Goal: Task Accomplishment & Management: Use online tool/utility

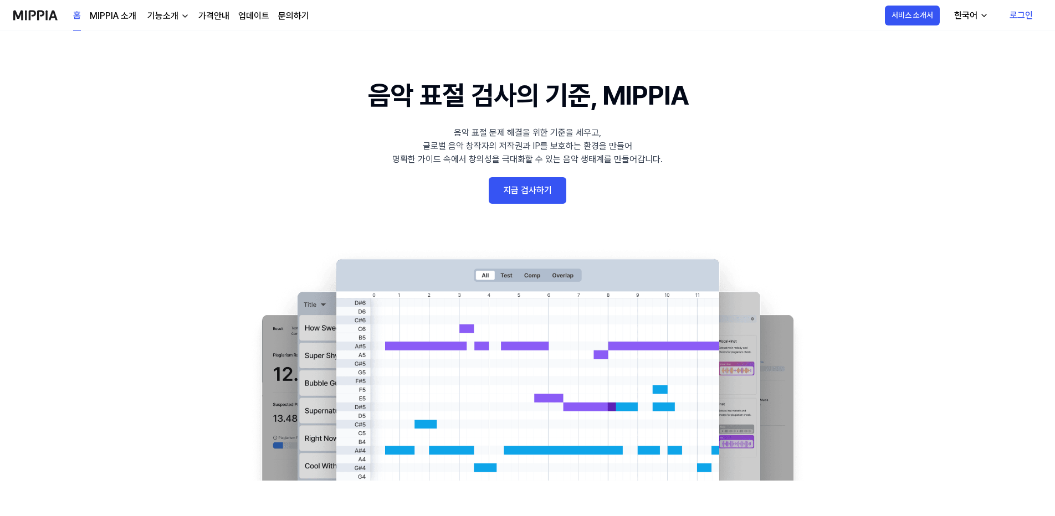
click at [527, 194] on link "지금 검사하기" at bounding box center [528, 190] width 78 height 27
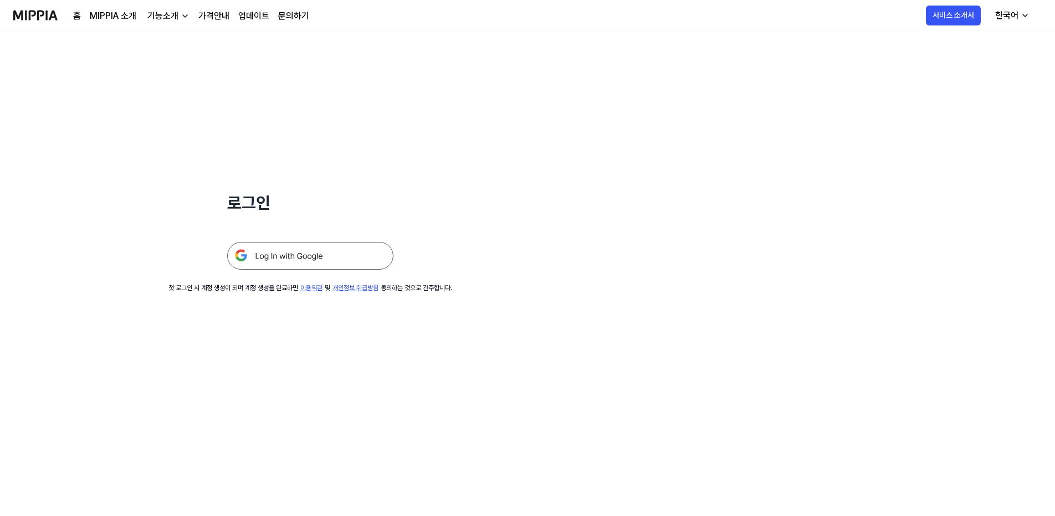
click at [306, 259] on img at bounding box center [310, 256] width 166 height 28
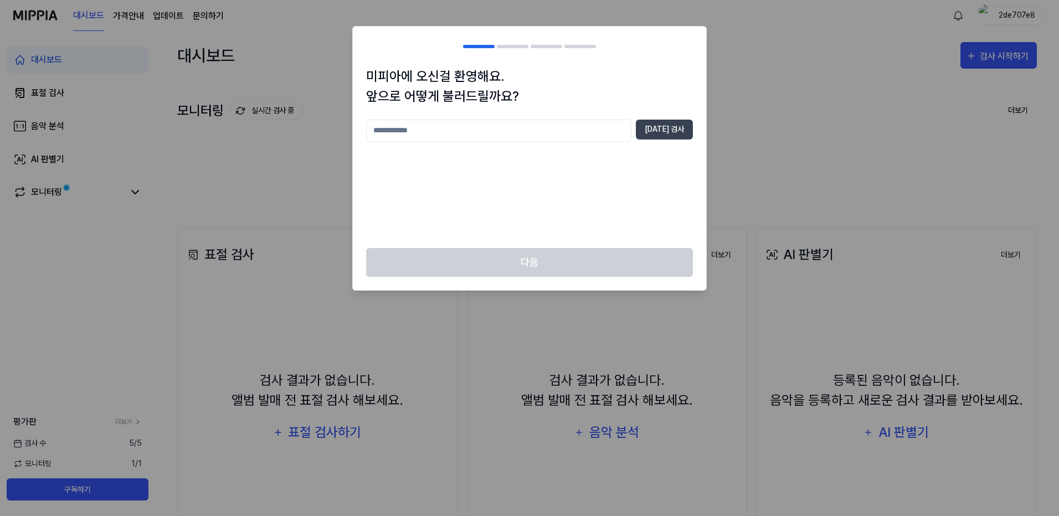
click at [556, 131] on input "text" at bounding box center [498, 131] width 265 height 22
click at [664, 137] on button "[DATE] 검사" at bounding box center [664, 130] width 57 height 20
click at [489, 126] on input "***" at bounding box center [498, 131] width 265 height 22
drag, startPoint x: 377, startPoint y: 133, endPoint x: 371, endPoint y: 133, distance: 6.1
click at [371, 133] on input "***" at bounding box center [498, 131] width 265 height 22
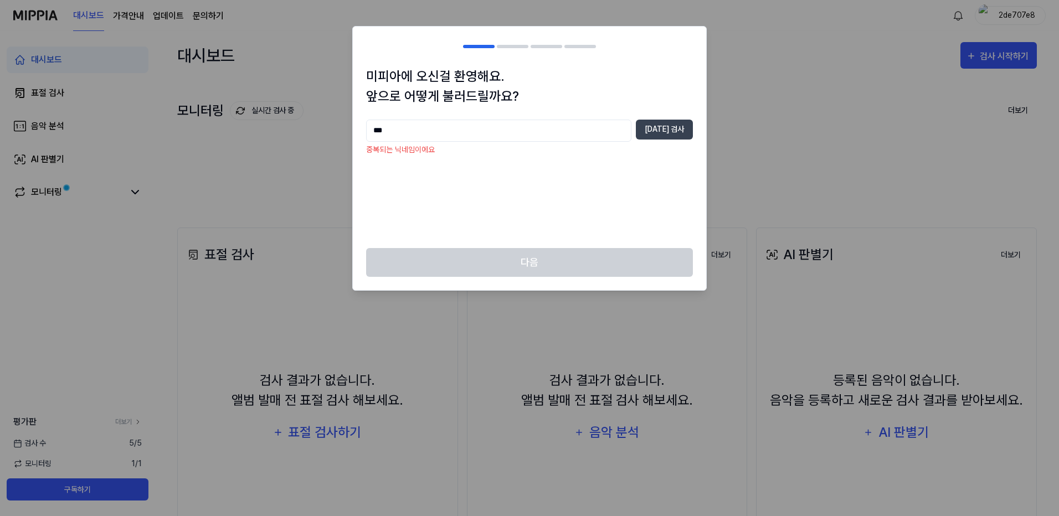
click at [410, 132] on input "***" at bounding box center [498, 131] width 265 height 22
type input "*"
type input "******"
click at [674, 119] on div "미피아에 오신걸 환영해요. 앞으로 어떻게 불러드릴까요? ****** [DATE] 검사" at bounding box center [529, 157] width 353 height 182
click at [673, 122] on button "[DATE] 검사" at bounding box center [664, 130] width 57 height 20
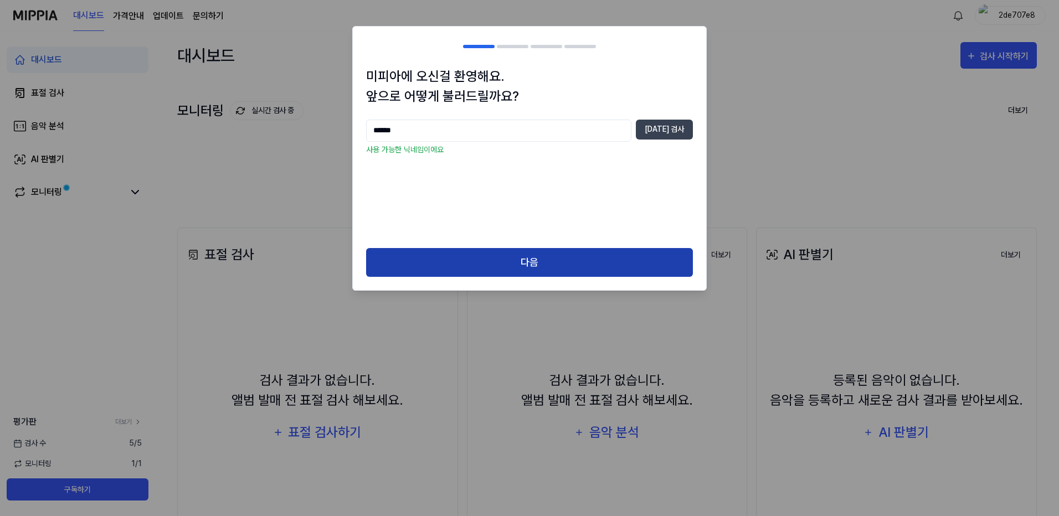
click at [528, 259] on button "다음" at bounding box center [529, 262] width 327 height 29
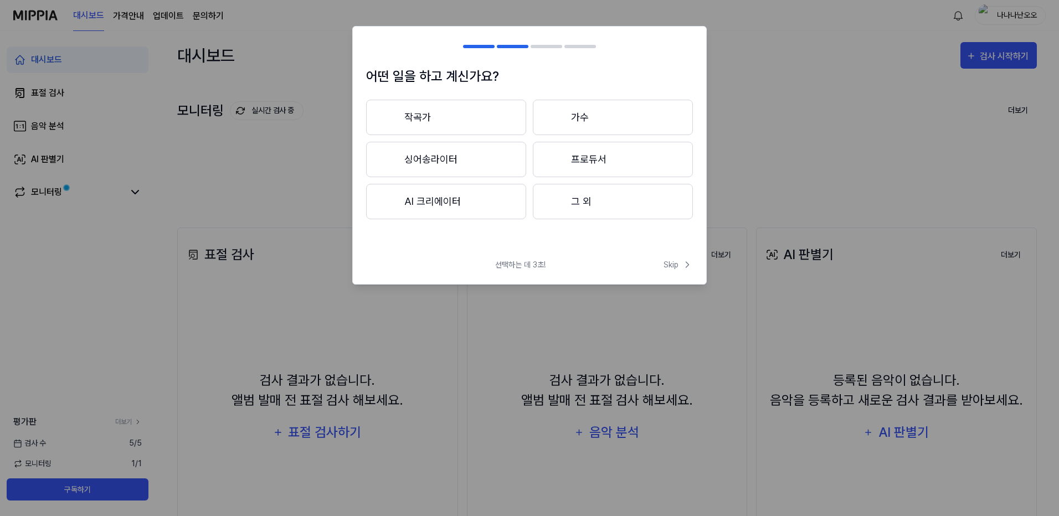
click at [432, 116] on button "작곡가" at bounding box center [446, 117] width 160 height 35
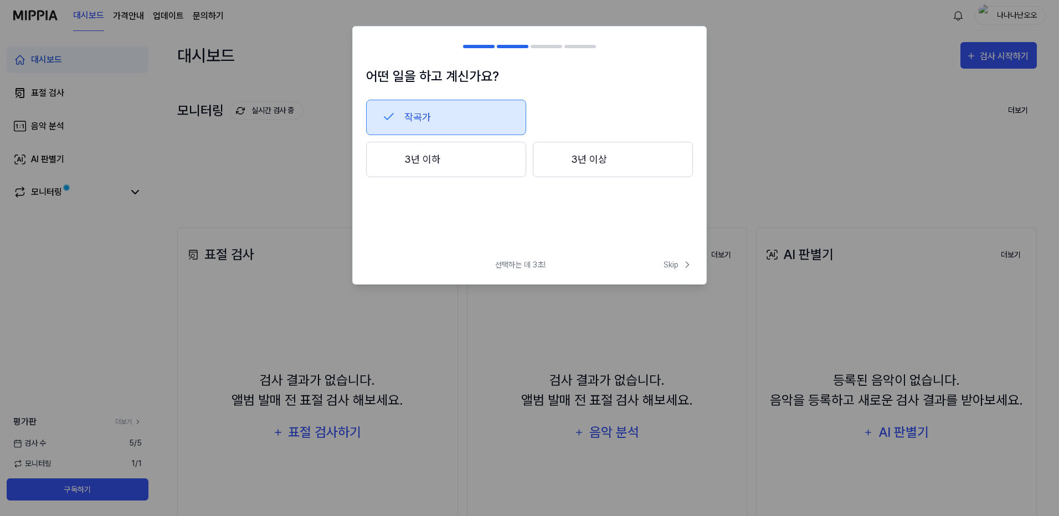
click at [601, 159] on button "3년 이상" at bounding box center [613, 159] width 160 height 35
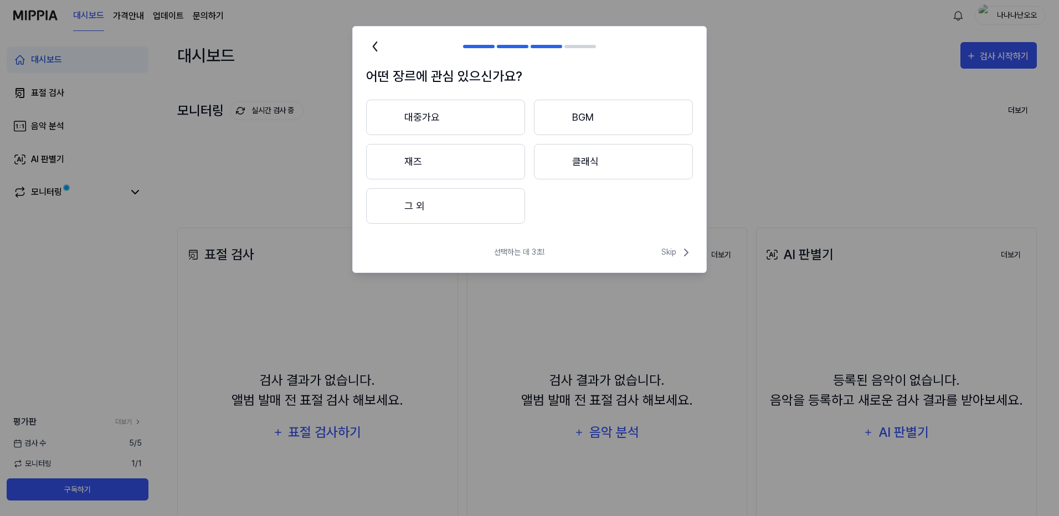
click at [445, 126] on button "대중가요" at bounding box center [445, 117] width 159 height 35
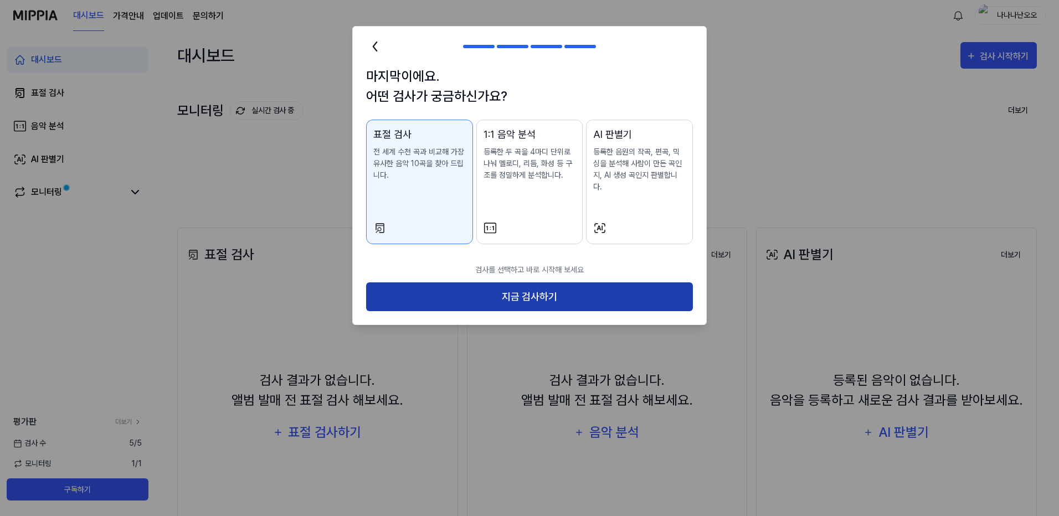
click at [533, 286] on button "지금 검사하기" at bounding box center [529, 297] width 327 height 29
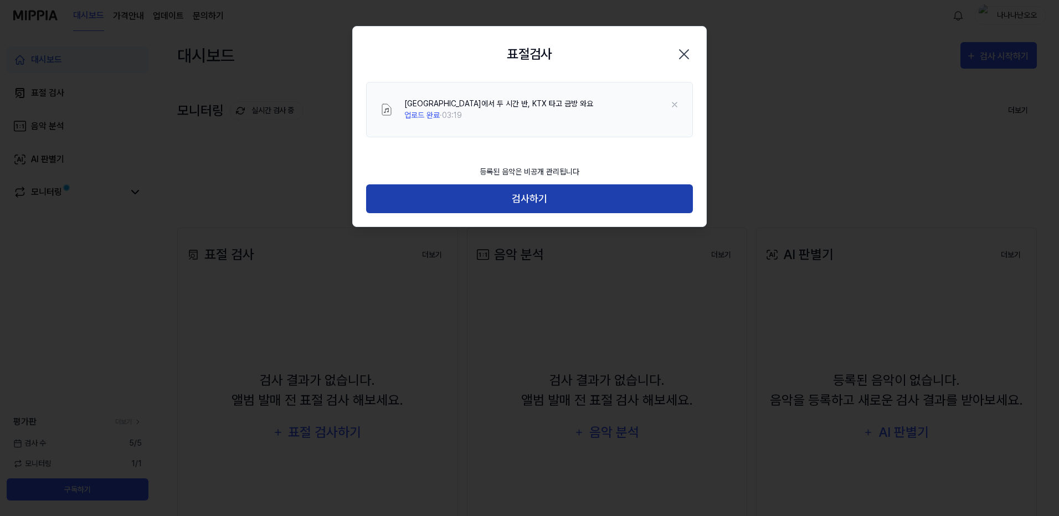
click at [522, 194] on button "검사하기" at bounding box center [529, 198] width 327 height 29
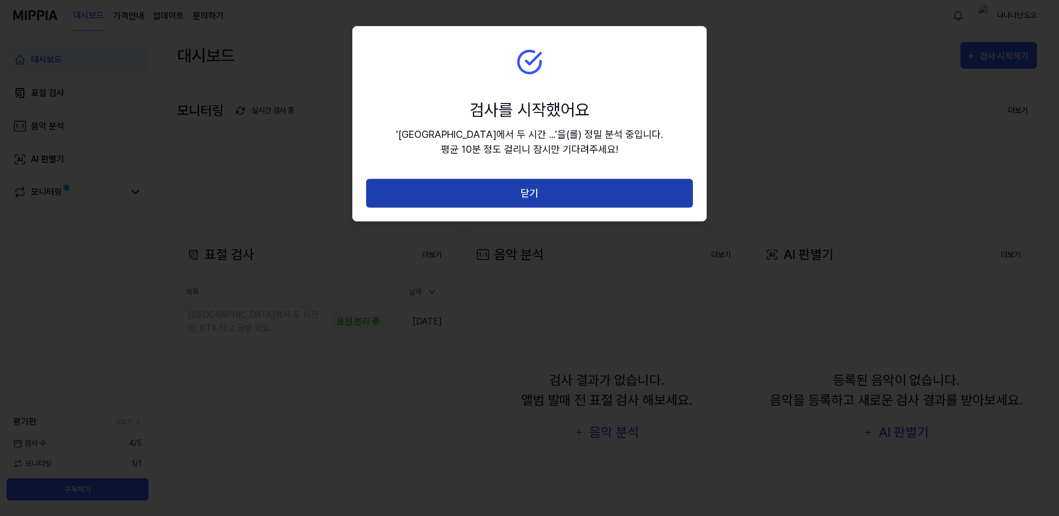
click at [559, 195] on button "닫기" at bounding box center [529, 193] width 327 height 29
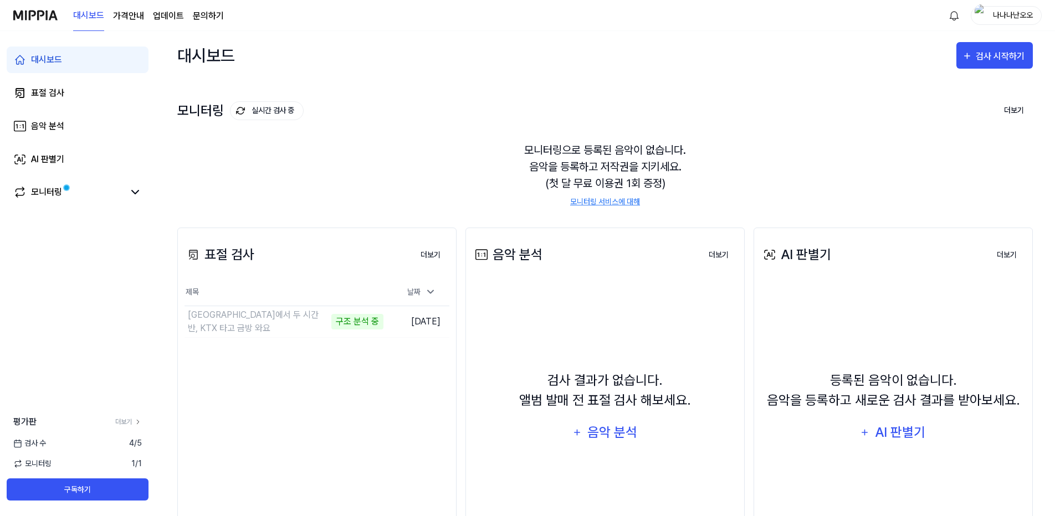
click at [132, 16] on page\) "가격안내" at bounding box center [128, 15] width 31 height 13
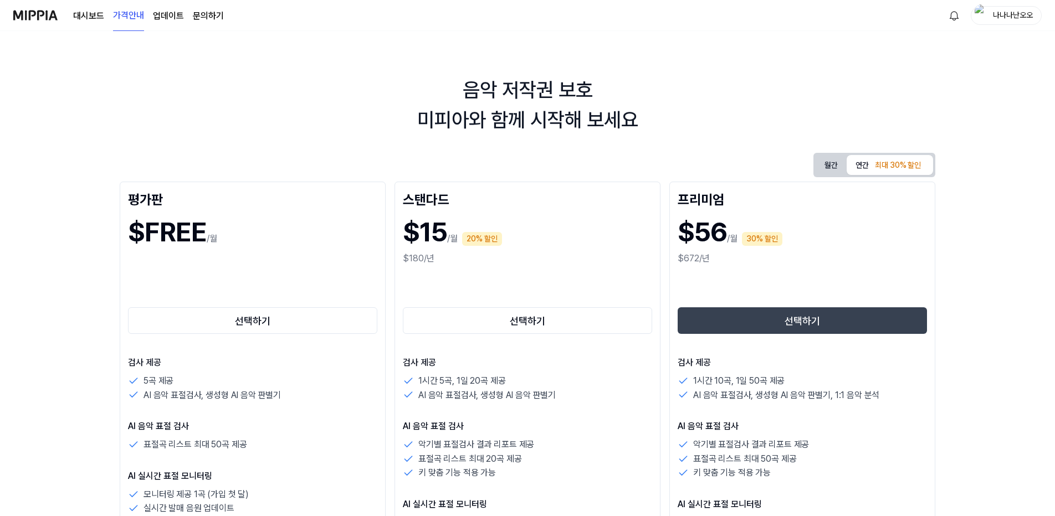
click at [91, 9] on link "대시보드" at bounding box center [88, 15] width 31 height 13
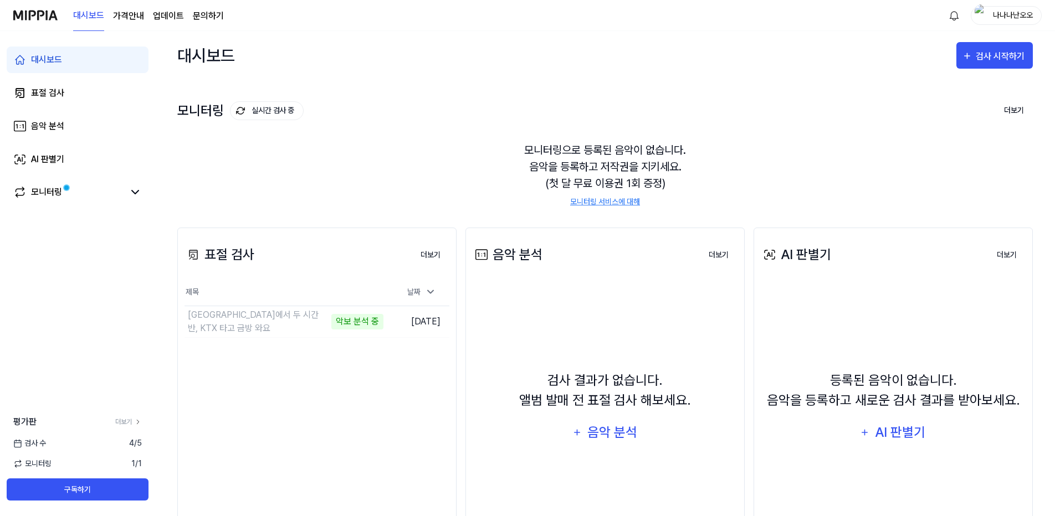
click at [129, 21] on page\) "가격안내" at bounding box center [128, 15] width 31 height 13
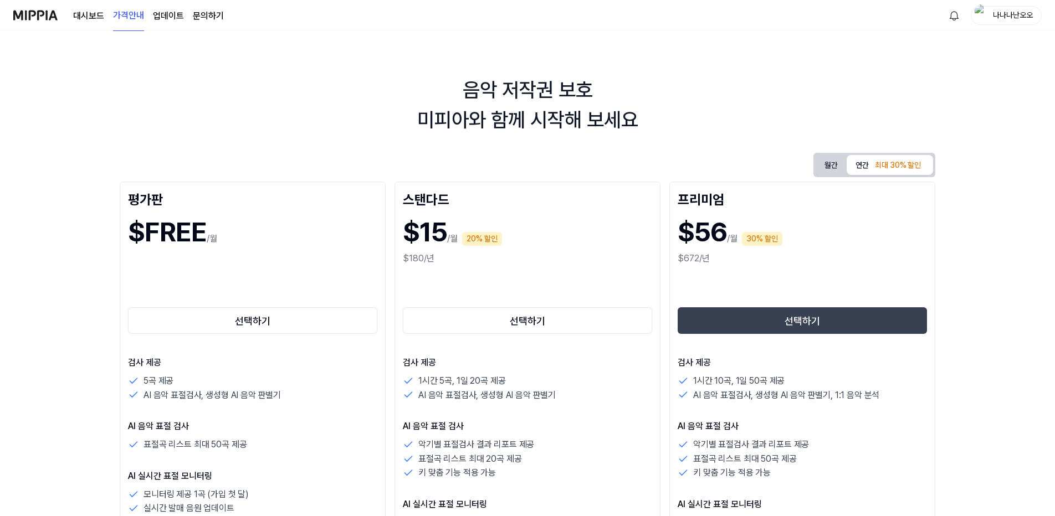
click at [81, 17] on link "대시보드" at bounding box center [88, 15] width 31 height 13
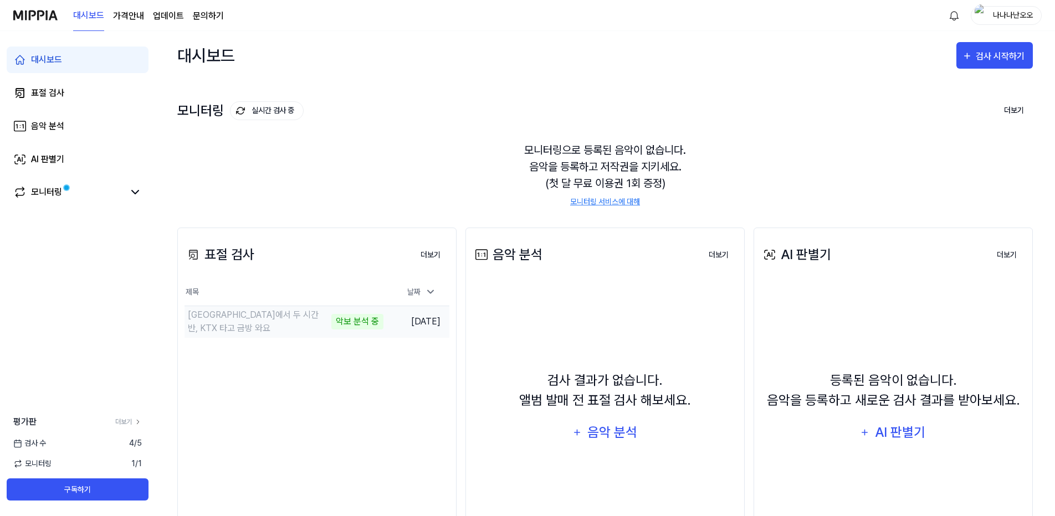
click at [304, 328] on div "[GEOGRAPHIC_DATA]에서 두 시간 반, KTX 타고 금방 와요" at bounding box center [258, 322] width 141 height 27
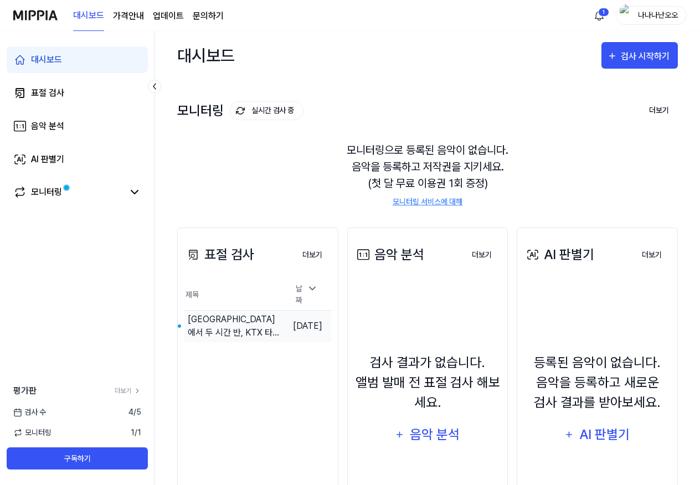
click at [210, 320] on div "[GEOGRAPHIC_DATA]에서 두 시간 반, KTX 타고 금방 와요" at bounding box center [235, 326] width 95 height 27
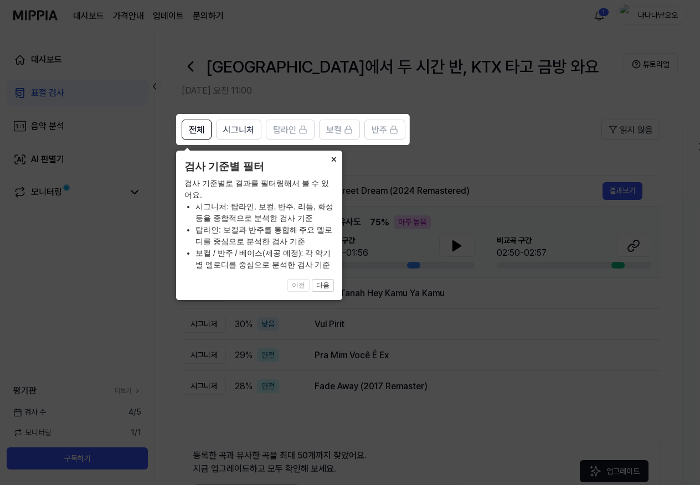
click at [333, 156] on button "×" at bounding box center [334, 159] width 18 height 16
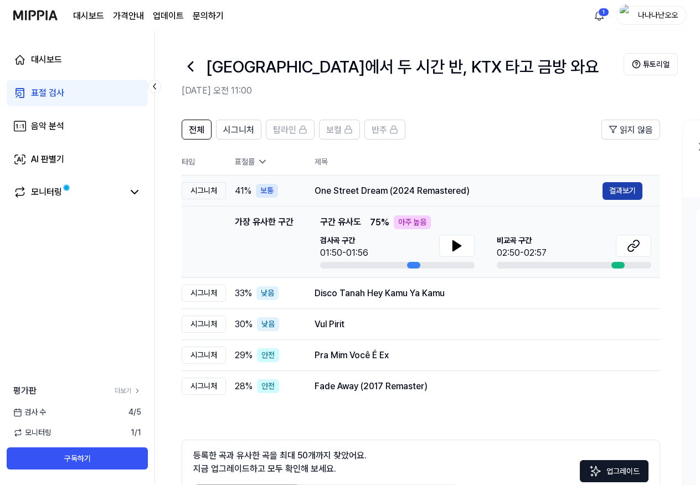
click at [617, 184] on button "결과보기" at bounding box center [623, 191] width 40 height 18
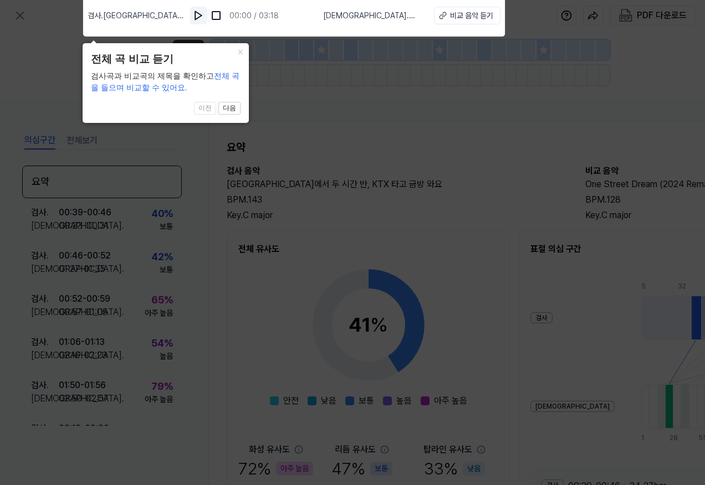
click at [193, 14] on button at bounding box center [198, 16] width 18 height 18
click at [466, 21] on div "비교 음악 듣기" at bounding box center [471, 16] width 43 height 12
click at [199, 16] on img at bounding box center [199, 15] width 11 height 11
click at [351, 21] on span "[DEMOGRAPHIC_DATA] . One Street Dream (2024 Remastered)" at bounding box center [369, 16] width 97 height 12
drag, startPoint x: 343, startPoint y: 12, endPoint x: 413, endPoint y: 19, distance: 70.8
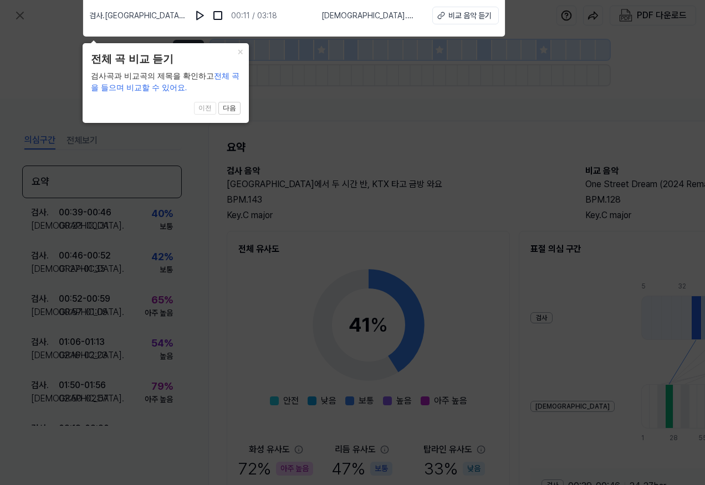
click at [413, 19] on span "[DEMOGRAPHIC_DATA] . One Street Dream (2024 Remastered)" at bounding box center [369, 16] width 97 height 12
click at [305, 19] on div "검사 . [GEOGRAPHIC_DATA]에서 두 시간 반, KTX 타고 금방 와요 00:11 / 03:18 비교 . One Street Dre…" at bounding box center [293, 15] width 409 height 31
click at [455, 20] on div "비교 음악 듣기" at bounding box center [469, 16] width 43 height 12
click at [425, 137] on icon at bounding box center [352, 239] width 705 height 491
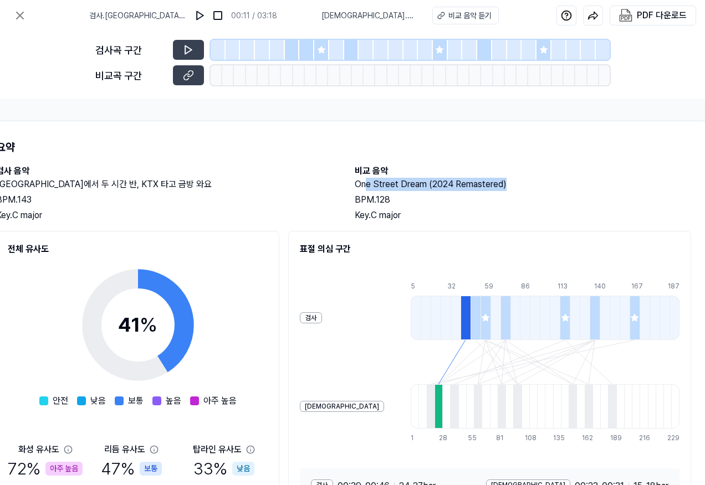
scroll to position [0, 261]
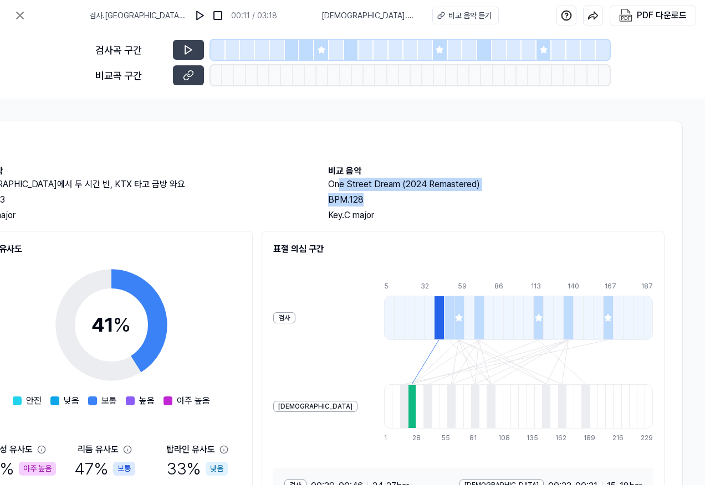
drag, startPoint x: 594, startPoint y: 184, endPoint x: 404, endPoint y: 200, distance: 190.7
click at [404, 200] on div "One Street Dream (2024 Remastered) BPM. 128 Key. C major" at bounding box center [496, 200] width 336 height 44
drag, startPoint x: 404, startPoint y: 200, endPoint x: 396, endPoint y: 215, distance: 17.9
click at [396, 215] on div "Key. C major" at bounding box center [496, 215] width 336 height 13
drag, startPoint x: 325, startPoint y: 186, endPoint x: 500, endPoint y: 189, distance: 174.5
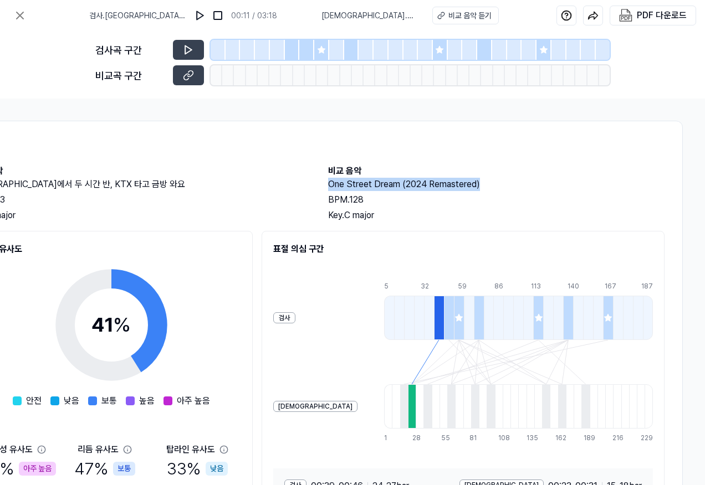
click at [500, 189] on h2 "One Street Dream (2024 Remastered)" at bounding box center [496, 184] width 336 height 13
copy h2 "One Street Dream (2024 Remastered)"
click at [527, 205] on div "BPM. 128" at bounding box center [496, 199] width 336 height 13
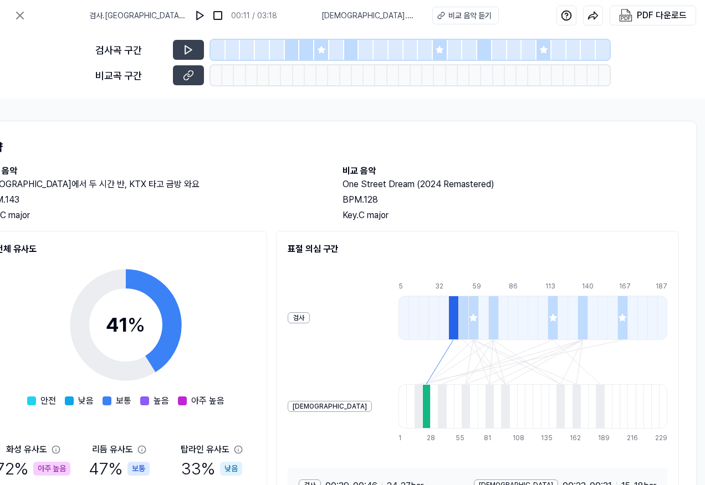
click at [469, 317] on icon at bounding box center [472, 317] width 7 height 7
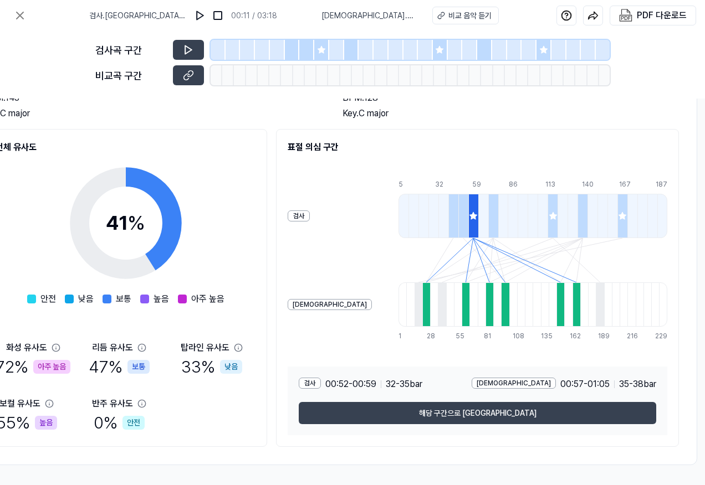
scroll to position [109, 243]
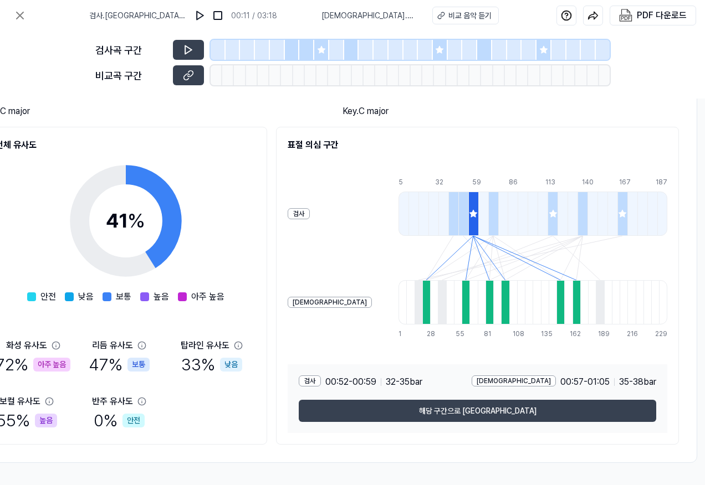
click at [208, 415] on div "[DEMOGRAPHIC_DATA]도 72 % 아주 높음 리듬 유사도 47 % 보통 탑라인 유사도 33 % 낮음 보컬 유사도 55 % 높음 반주…" at bounding box center [126, 386] width 260 height 94
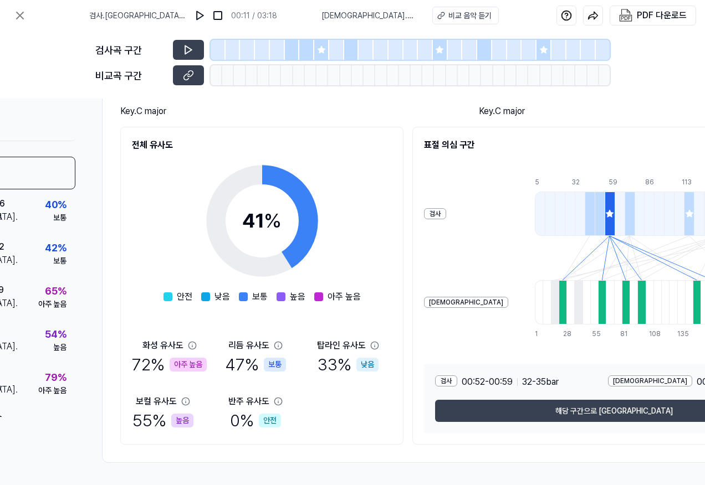
scroll to position [109, 0]
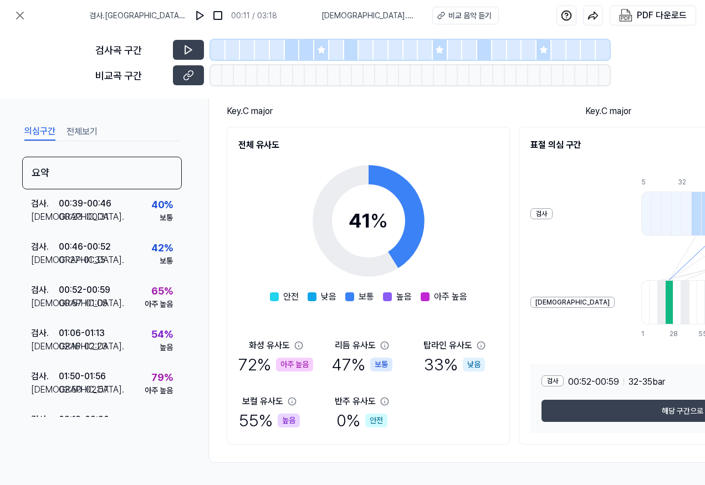
click at [294, 367] on div "아주 높음" at bounding box center [294, 365] width 37 height 14
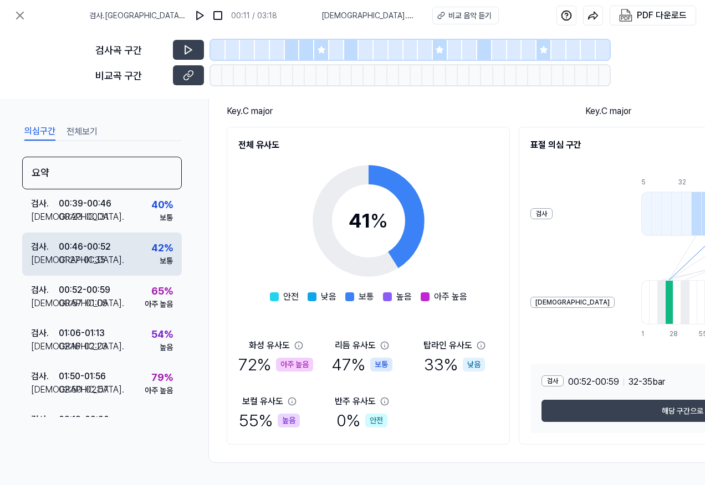
scroll to position [79, 0]
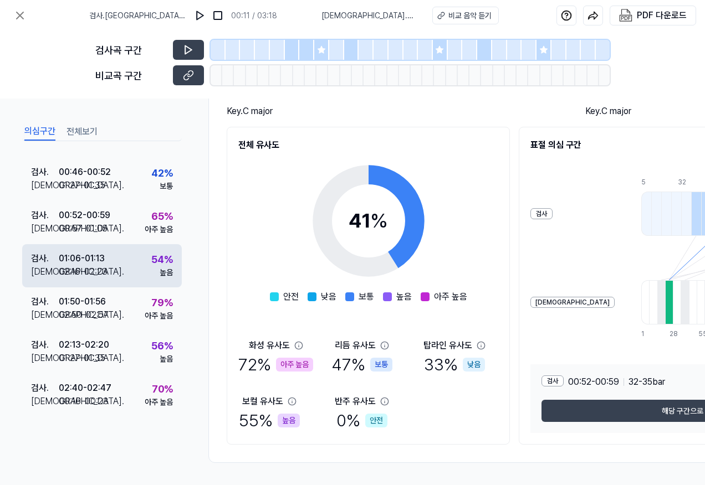
click at [129, 271] on div "검사 . 01:06 - 01:13 비교 . 02:16 - 02:23 54 % 높음" at bounding box center [102, 265] width 160 height 43
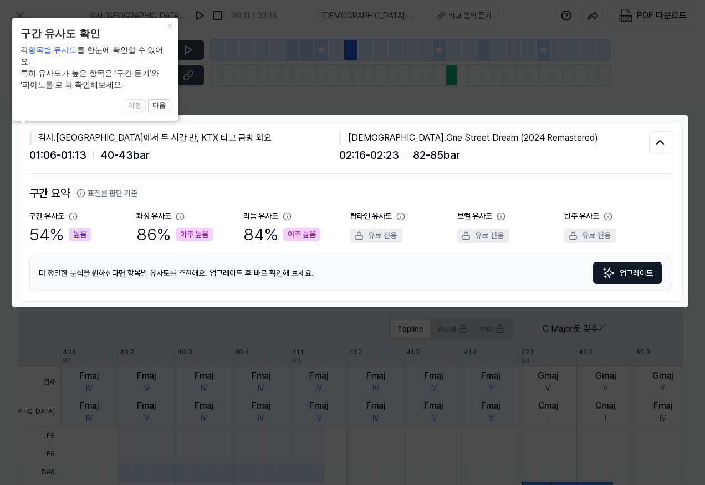
scroll to position [78, 0]
click at [173, 28] on button "×" at bounding box center [170, 26] width 18 height 16
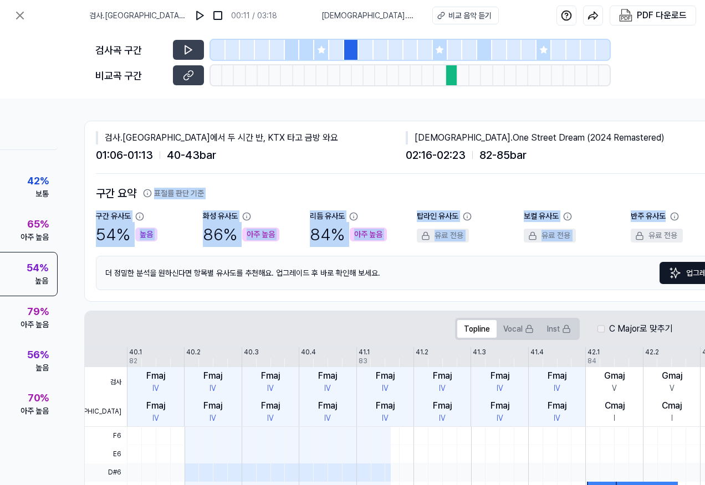
scroll to position [0, 195]
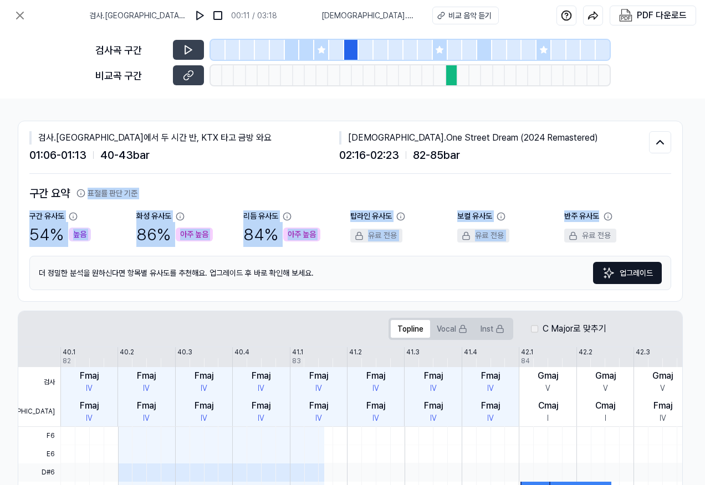
drag, startPoint x: 475, startPoint y: 198, endPoint x: 700, endPoint y: 226, distance: 226.6
click at [700, 226] on div "의심구간 전체보기 요약 검사 . 00:39 - 00:46 비교 . 00:23 - 00:31 40 % 보통 검사 . 00:46 - 00:52 비…" at bounding box center [352, 292] width 705 height 387
click at [209, 194] on h2 "구간 요약 표절률 판단 기준" at bounding box center [349, 193] width 641 height 17
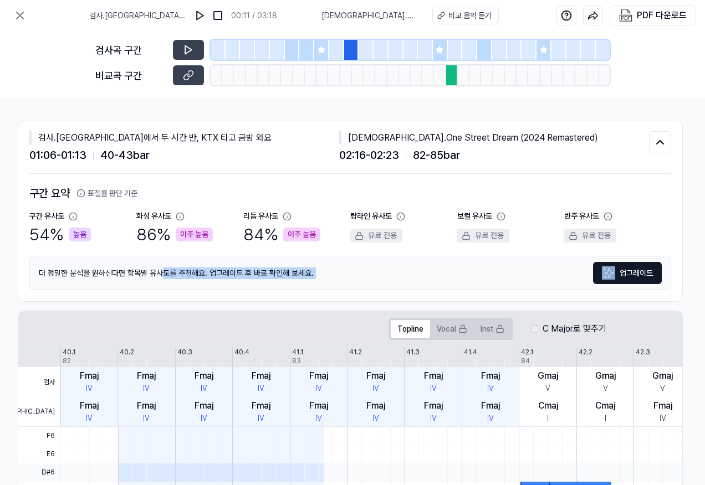
drag, startPoint x: 161, startPoint y: 272, endPoint x: 327, endPoint y: 290, distance: 167.2
click at [327, 290] on div "구간 요약 표절률 판단 기준 구간 유사도 54 % 높음 화성 유사도 86 % 아주 높음 리듬 유사도 84 % 아주 높음 탑라인 유사도 유료 전…" at bounding box center [349, 237] width 641 height 127
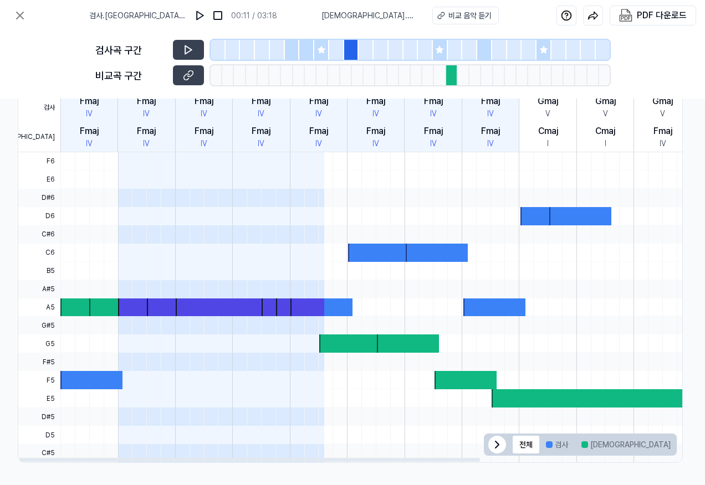
scroll to position [279, 195]
click at [68, 309] on div at bounding box center [76, 308] width 33 height 18
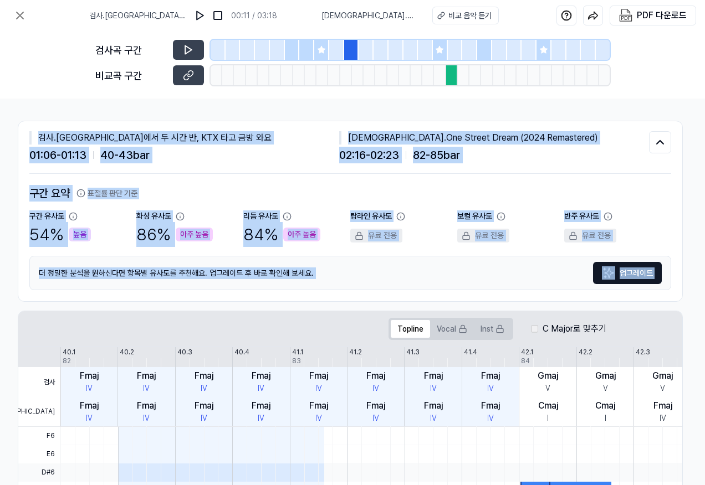
scroll to position [0, 0]
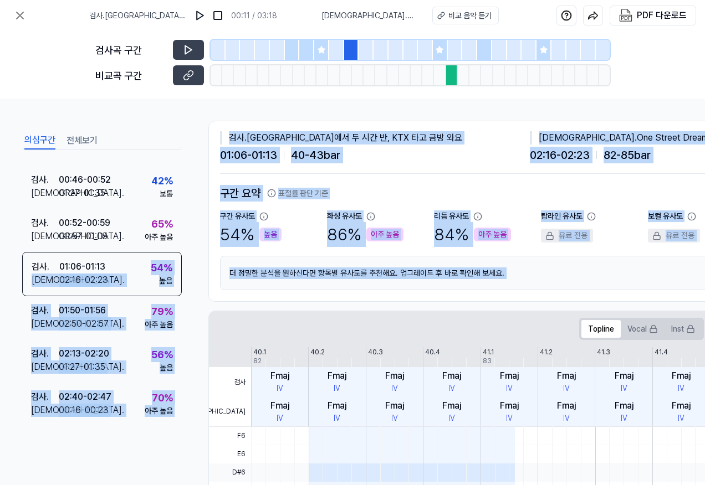
drag, startPoint x: 270, startPoint y: 307, endPoint x: -197, endPoint y: 264, distance: 468.4
click at [0, 264] on html "검사 . [GEOGRAPHIC_DATA]에서 두 시간 반, KTX 타고 금방 와요 00:11 / 03:18 비교 . One Street Dre…" at bounding box center [352, 242] width 705 height 485
click at [451, 189] on h2 "구간 요약 표절률 판단 기준" at bounding box center [540, 193] width 641 height 17
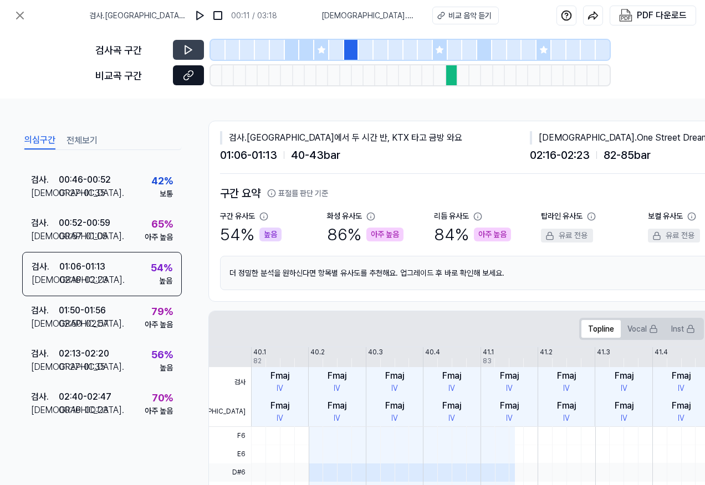
click at [197, 71] on button at bounding box center [188, 75] width 31 height 20
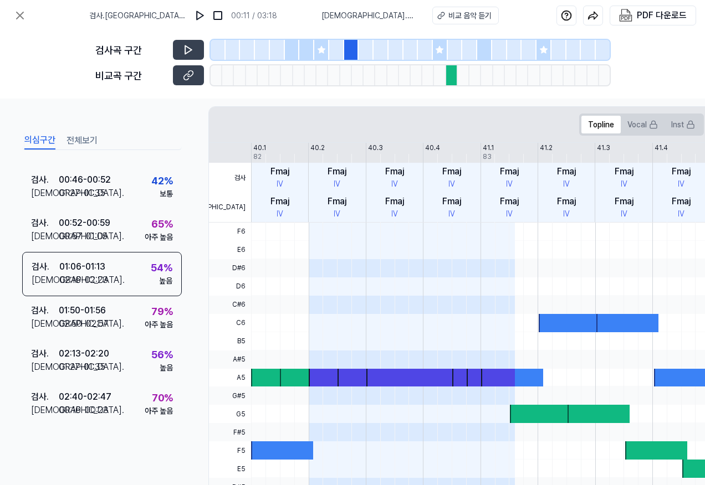
scroll to position [277, 0]
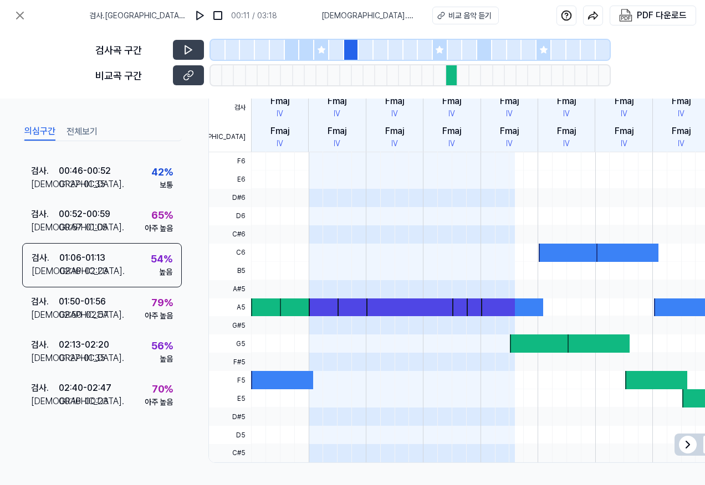
click at [323, 47] on icon at bounding box center [321, 49] width 9 height 9
